Goal: Information Seeking & Learning: Learn about a topic

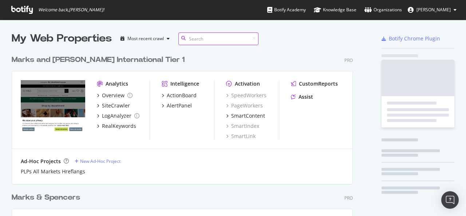
scroll to position [303, 341]
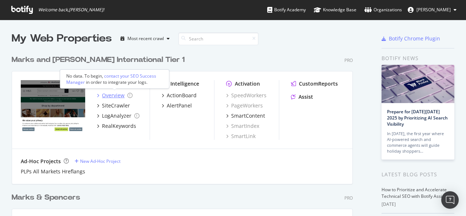
click at [116, 94] on div "Overview" at bounding box center [113, 95] width 23 height 7
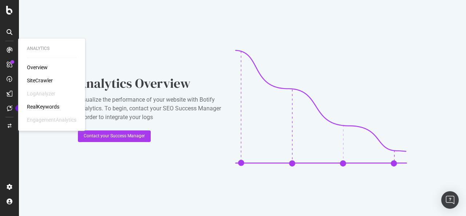
click at [34, 107] on div "RealKeywords" at bounding box center [43, 106] width 32 height 7
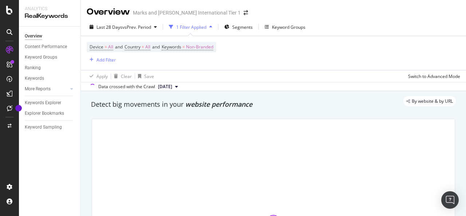
click at [103, 16] on div "Overview" at bounding box center [108, 12] width 43 height 12
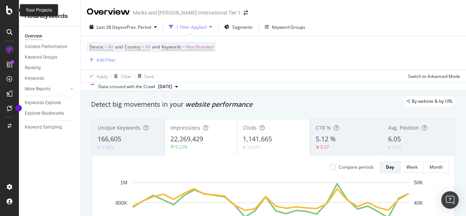
click at [11, 10] on icon at bounding box center [9, 10] width 7 height 9
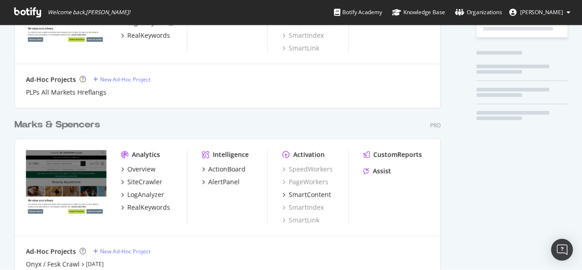
scroll to position [99, 0]
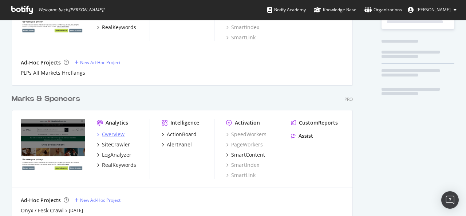
click at [115, 136] on div "Overview" at bounding box center [113, 134] width 23 height 7
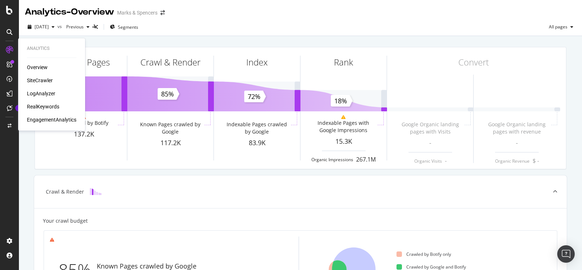
click at [42, 109] on div "RealKeywords" at bounding box center [43, 106] width 32 height 7
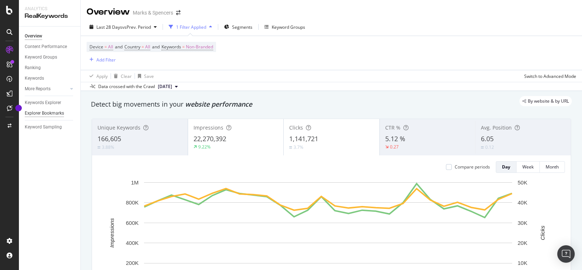
click at [52, 110] on div "Explorer Bookmarks" at bounding box center [44, 114] width 39 height 8
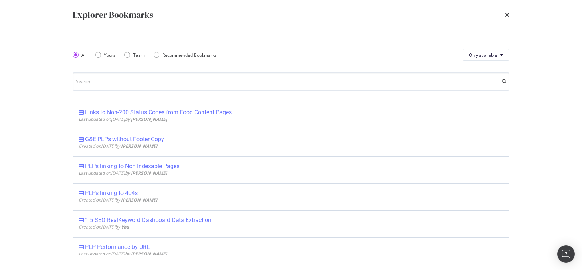
scroll to position [535, 0]
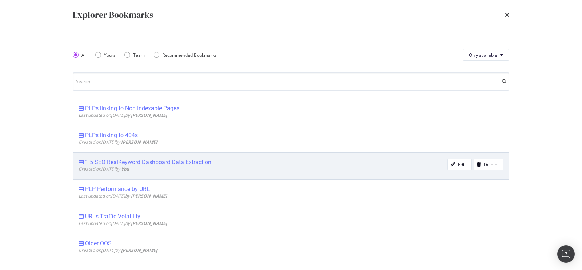
click at [196, 163] on div "1.5 SEO RealKeyword Dashboard Data Extraction" at bounding box center [148, 162] width 126 height 7
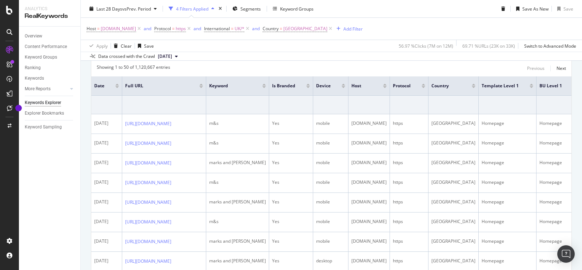
scroll to position [133, 0]
